Goal: Task Accomplishment & Management: Complete application form

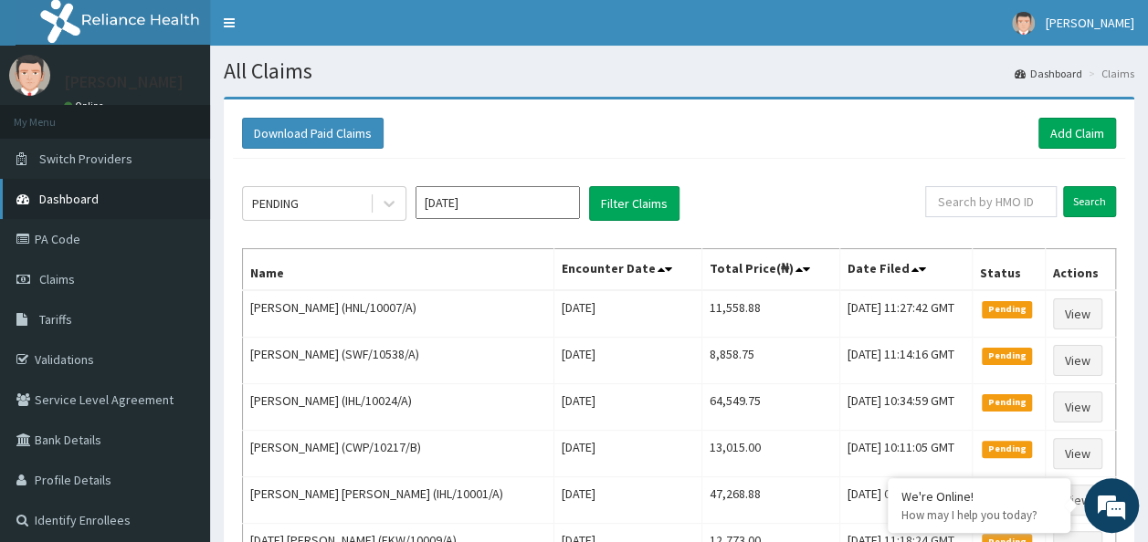
click at [106, 187] on link "Dashboard" at bounding box center [105, 199] width 210 height 40
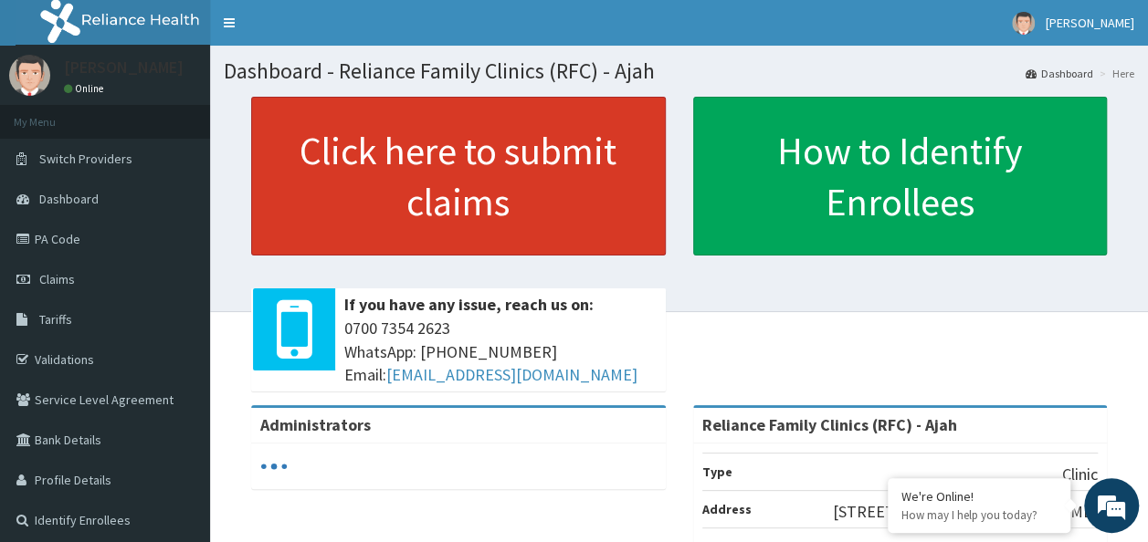
click at [587, 212] on link "Click here to submit claims" at bounding box center [458, 176] width 415 height 159
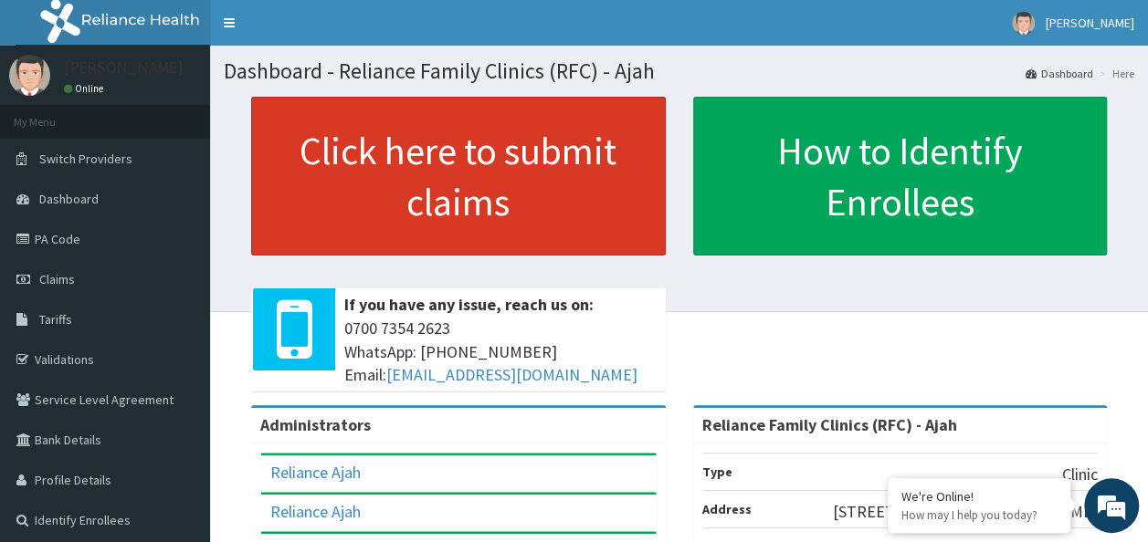
click at [561, 219] on link "Click here to submit claims" at bounding box center [458, 176] width 415 height 159
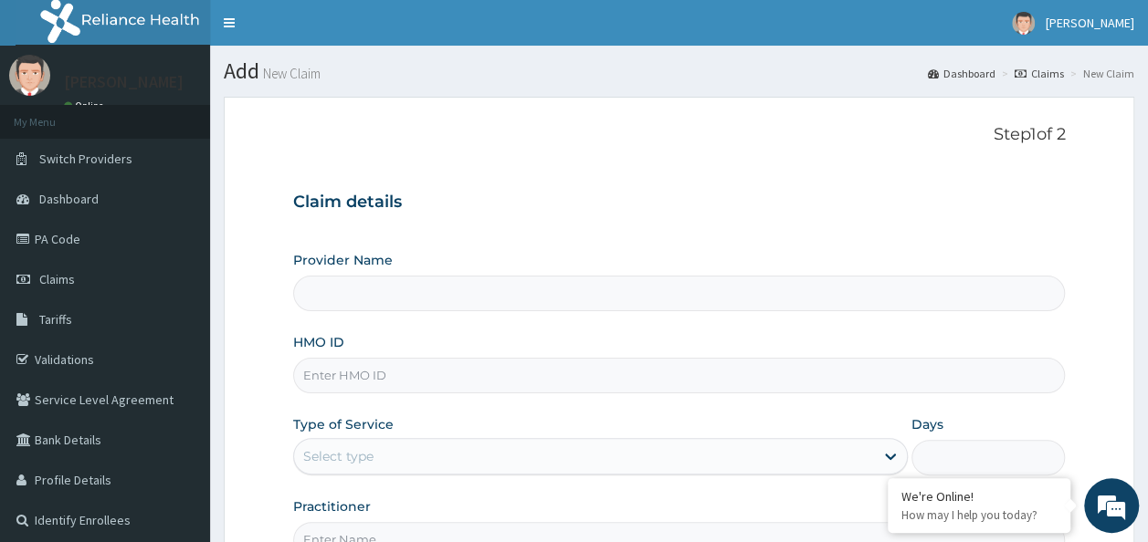
type input "Reliance Family Clinics (RFC) - Ajah"
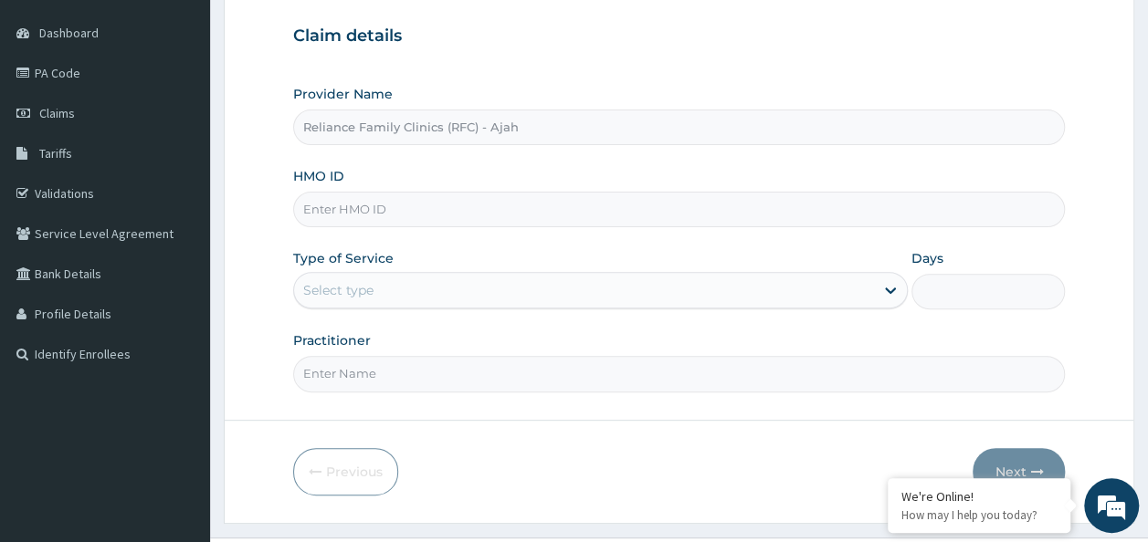
scroll to position [168, 0]
click at [650, 201] on input "HMO ID" at bounding box center [679, 208] width 772 height 36
paste input "NCS/10017/A"
type input "NCS/10017/A"
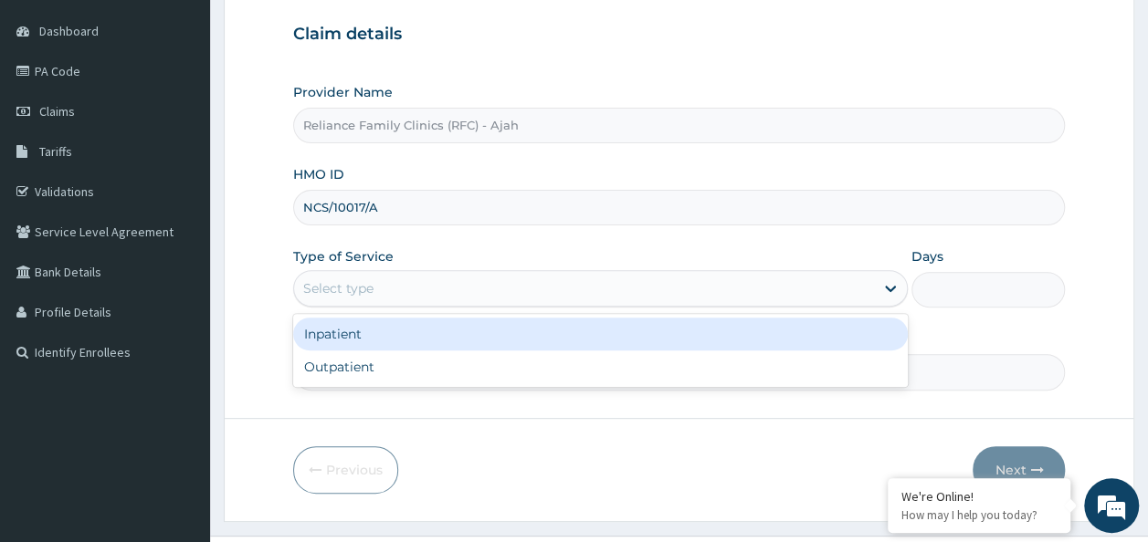
click at [532, 281] on div "Select type" at bounding box center [584, 288] width 580 height 29
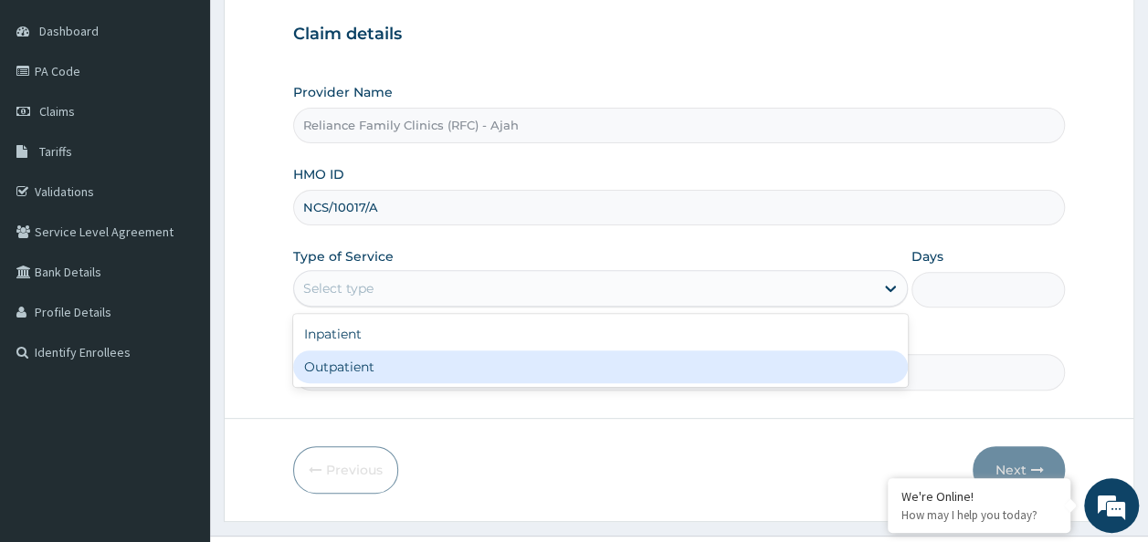
click at [467, 373] on div "Outpatient" at bounding box center [600, 367] width 614 height 33
type input "1"
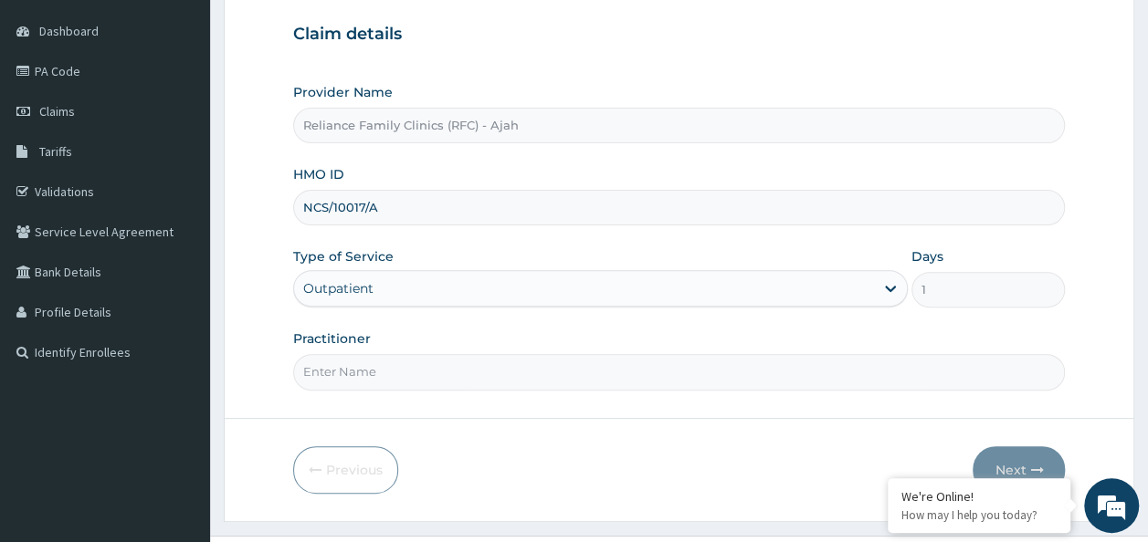
click at [429, 381] on input "Practitioner" at bounding box center [679, 372] width 772 height 36
type input "DR. LOCUM"
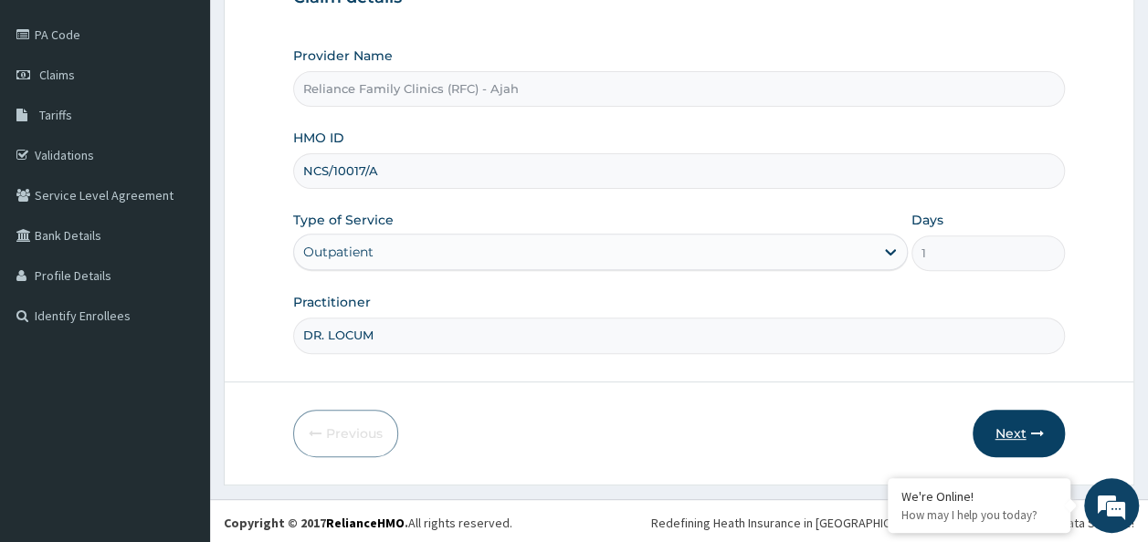
click at [1045, 432] on button "Next" at bounding box center [1018, 433] width 92 height 47
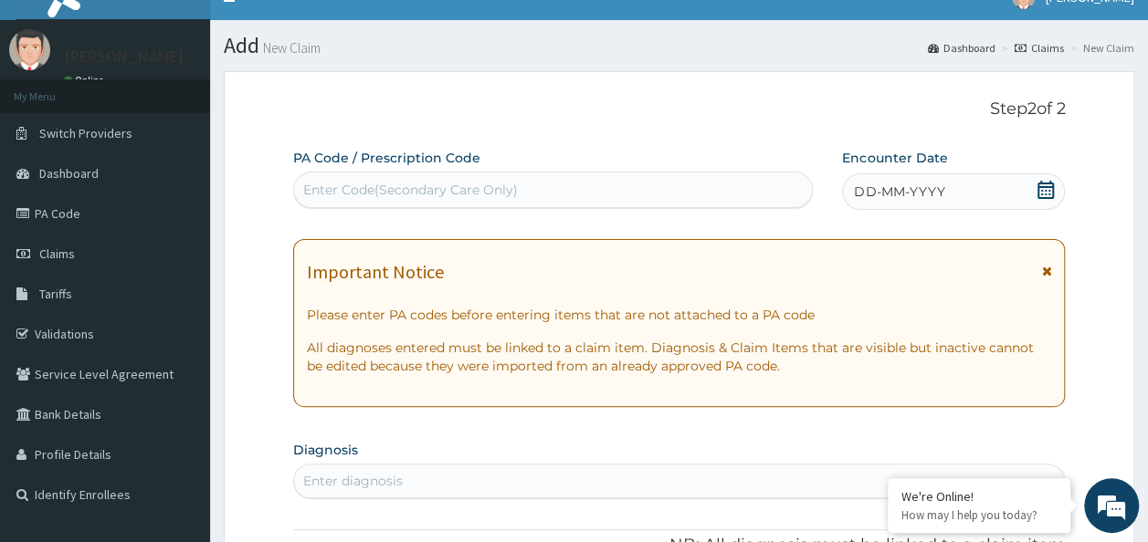
scroll to position [0, 0]
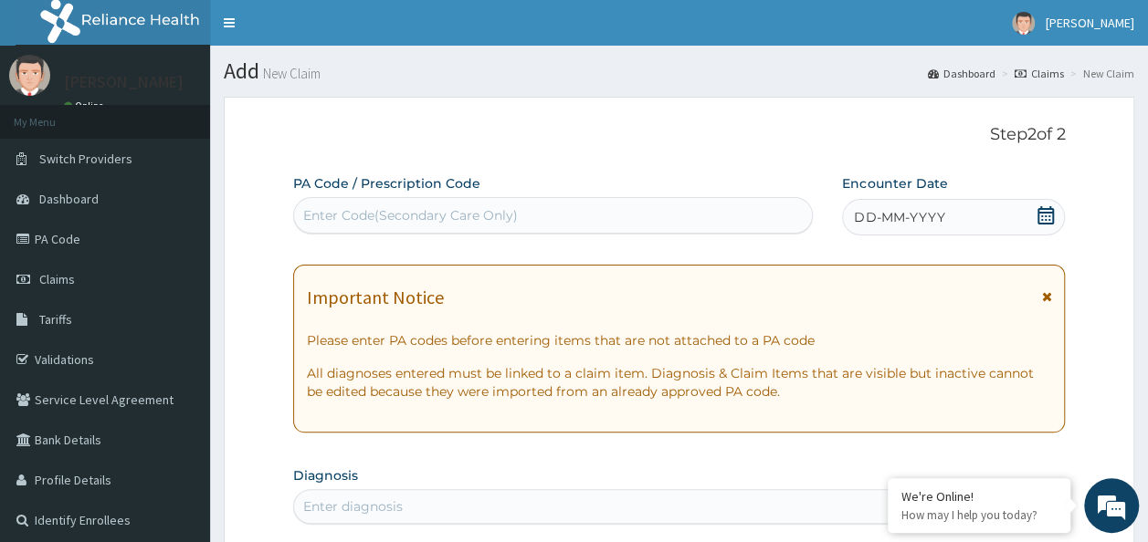
click at [904, 221] on span "DD-MM-YYYY" at bounding box center [899, 217] width 90 height 18
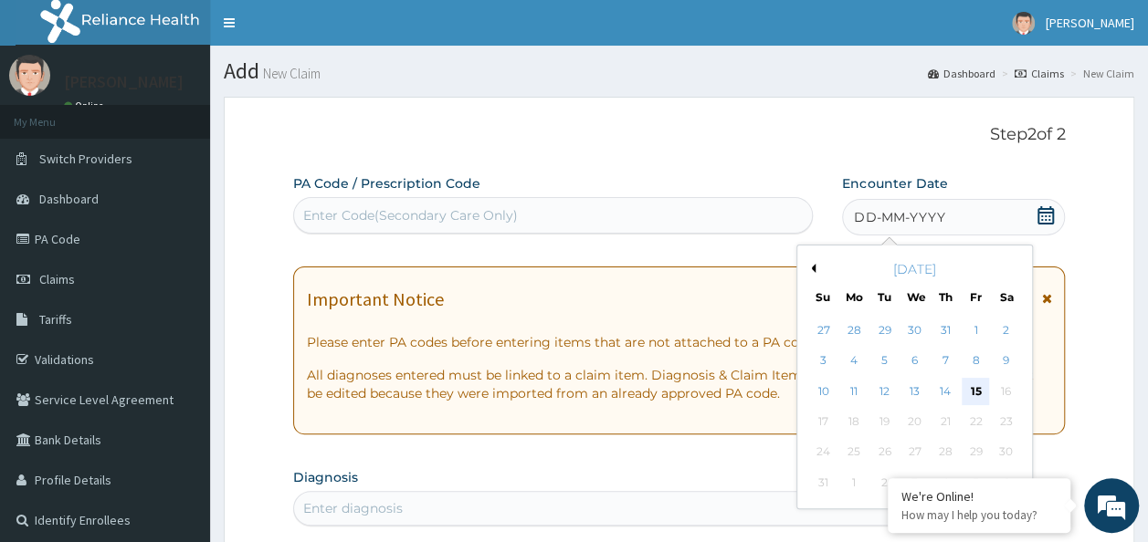
click at [975, 391] on div "15" at bounding box center [974, 391] width 27 height 27
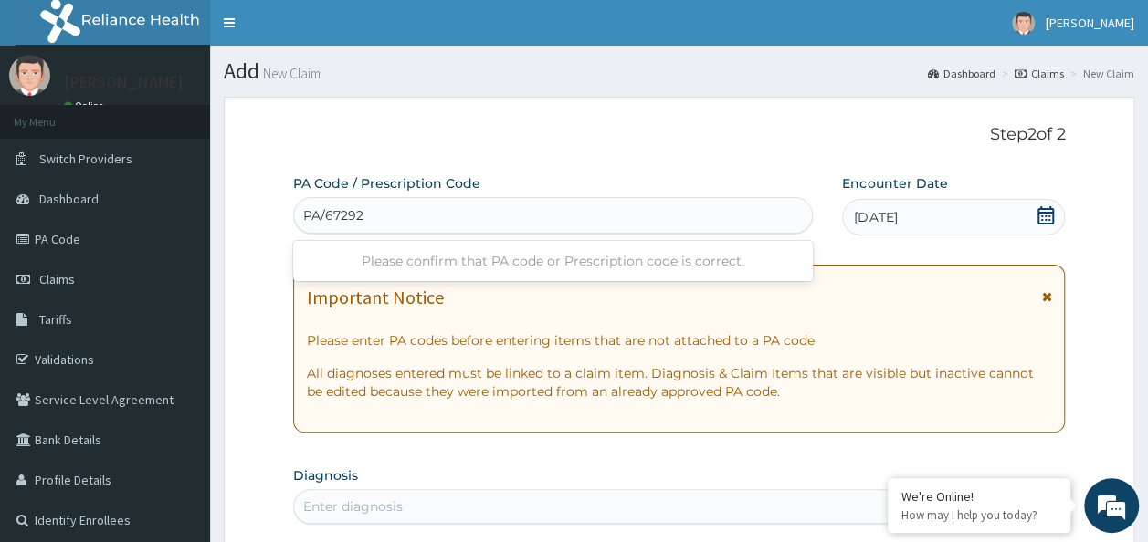
type input "PA/672920"
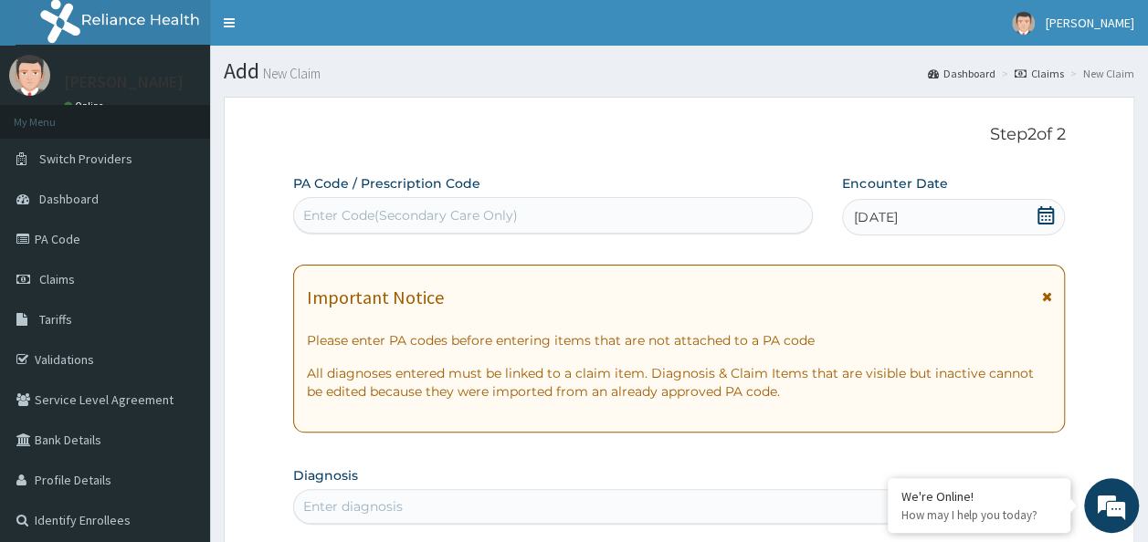
click at [597, 226] on div "Enter Code(Secondary Care Only)" at bounding box center [553, 215] width 519 height 29
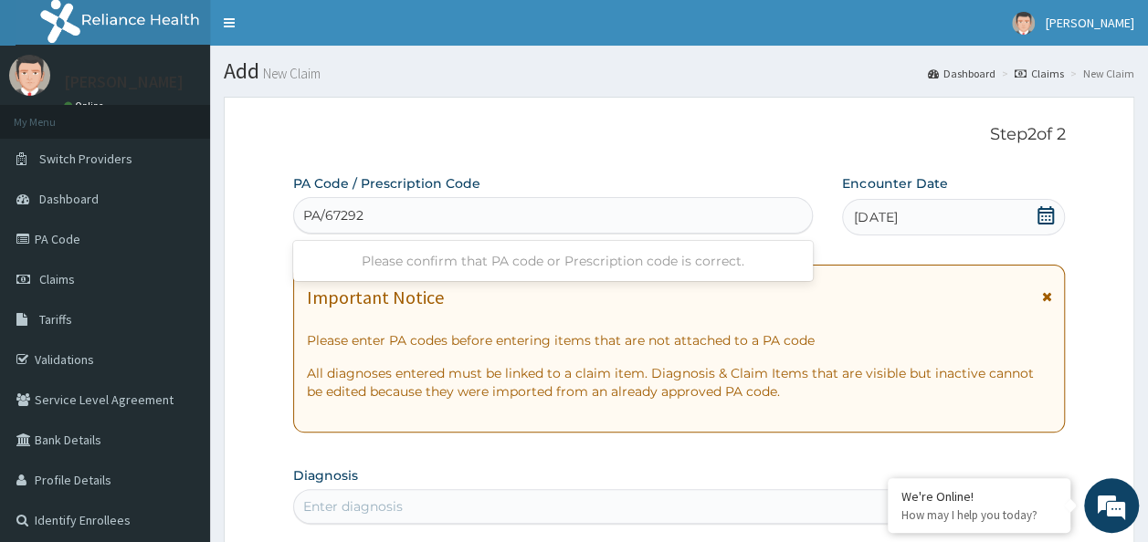
type input "PA/672920"
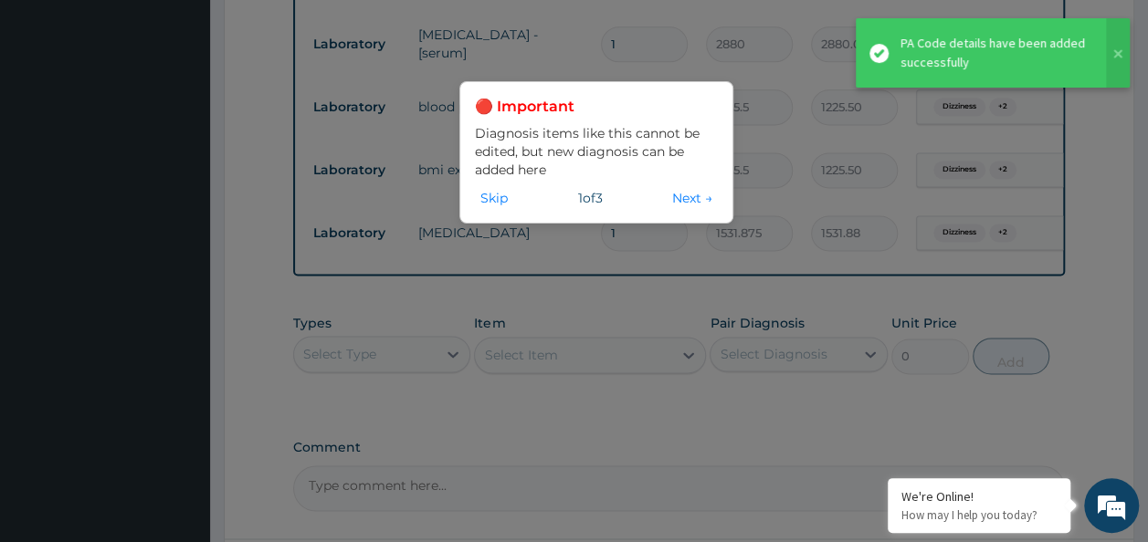
scroll to position [1190, 0]
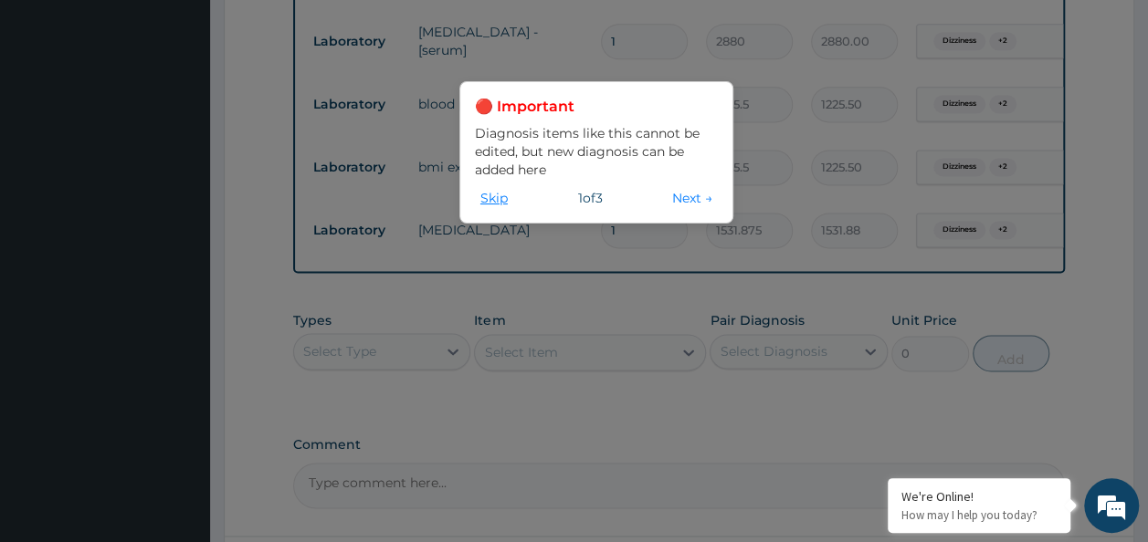
click at [486, 199] on button "Skip" at bounding box center [494, 198] width 38 height 20
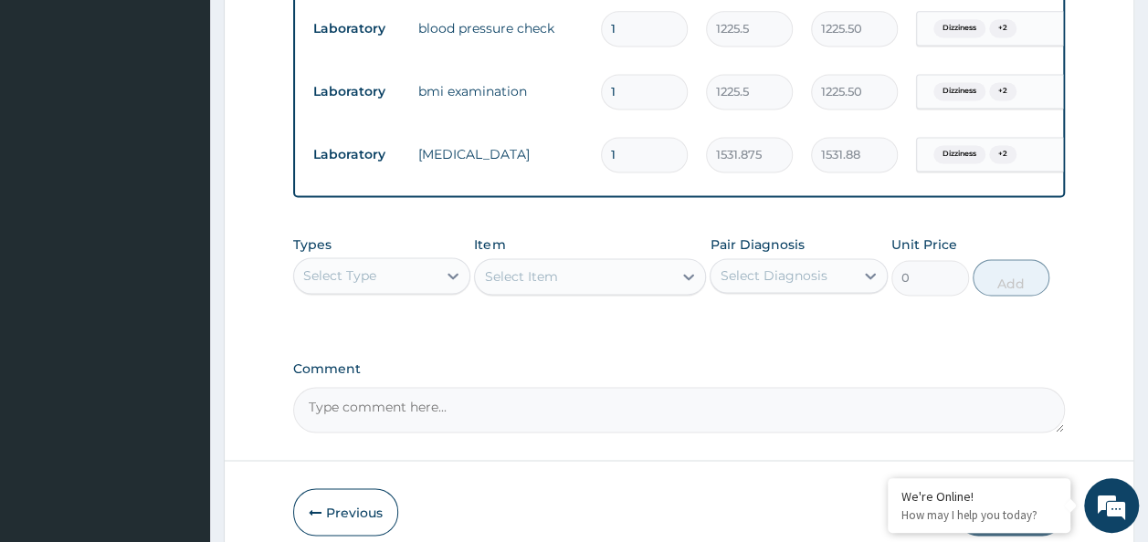
scroll to position [1351, 0]
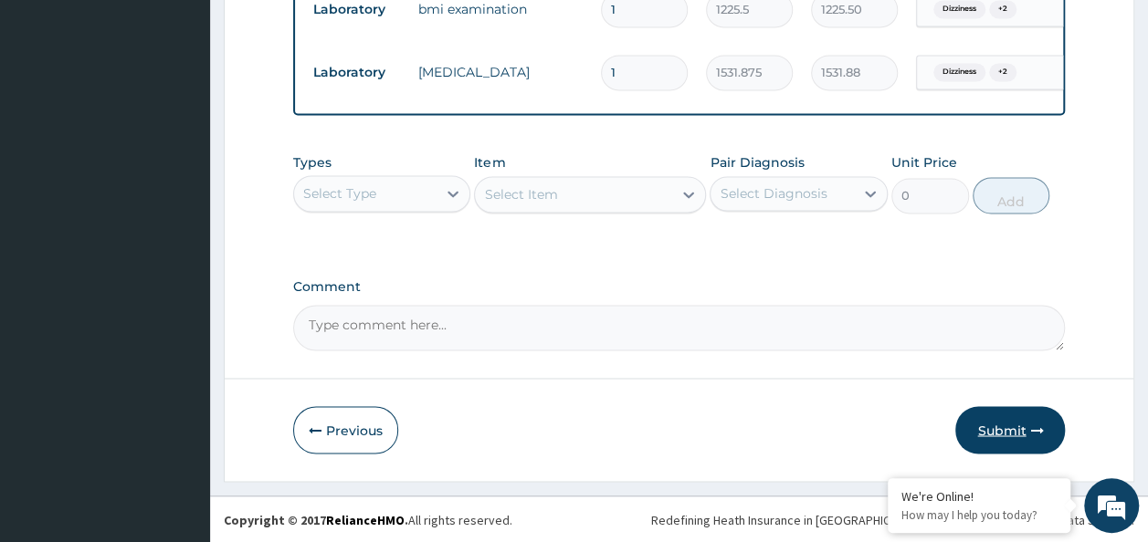
click at [1021, 434] on button "Submit" at bounding box center [1010, 429] width 110 height 47
